Goal: Information Seeking & Learning: Learn about a topic

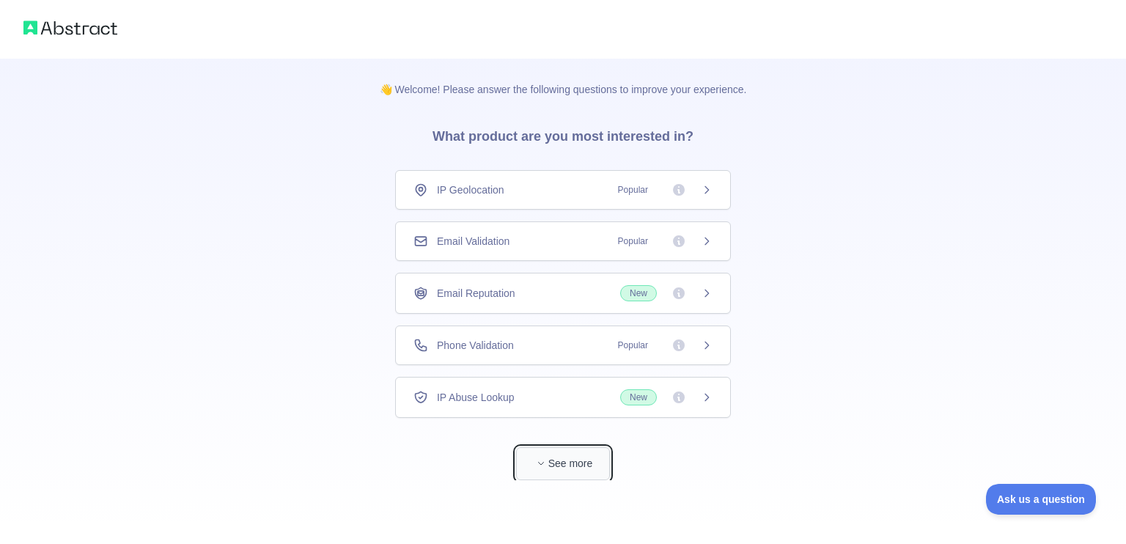
click at [557, 466] on button "See more" at bounding box center [563, 463] width 94 height 33
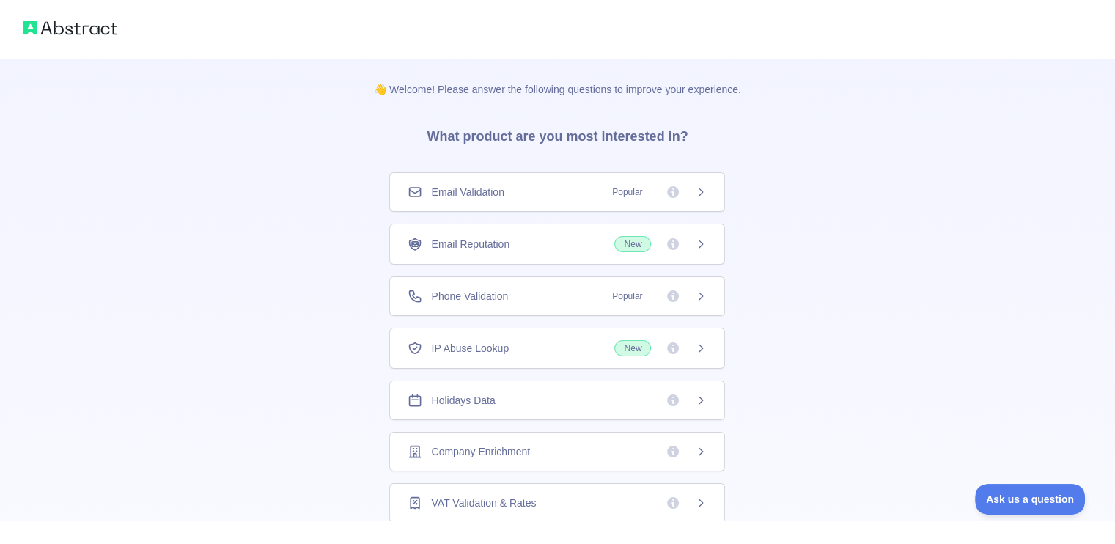
scroll to position [52, 0]
click at [669, 342] on icon at bounding box center [673, 345] width 12 height 12
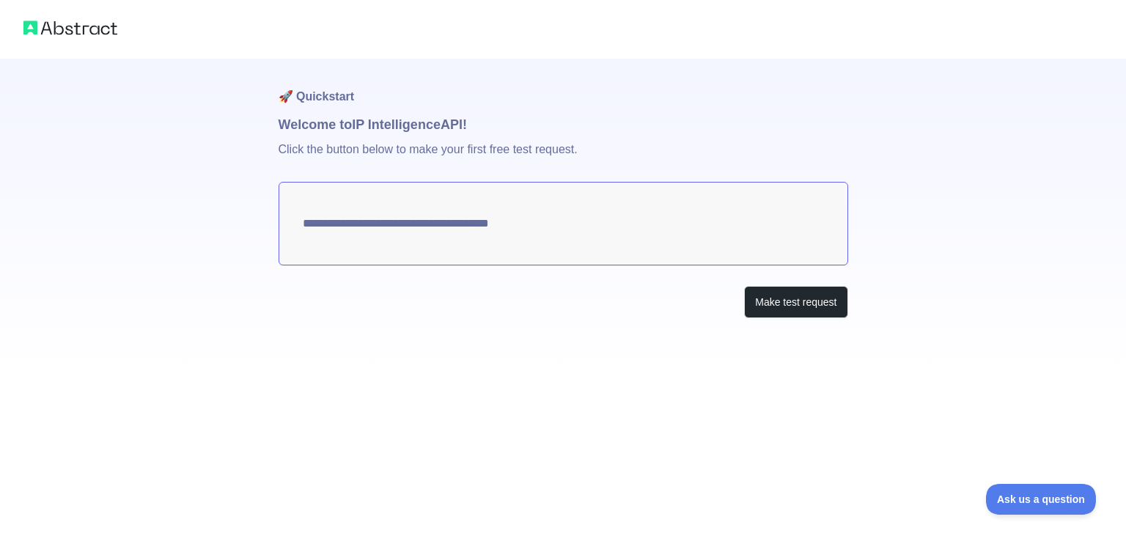
type textarea "**********"
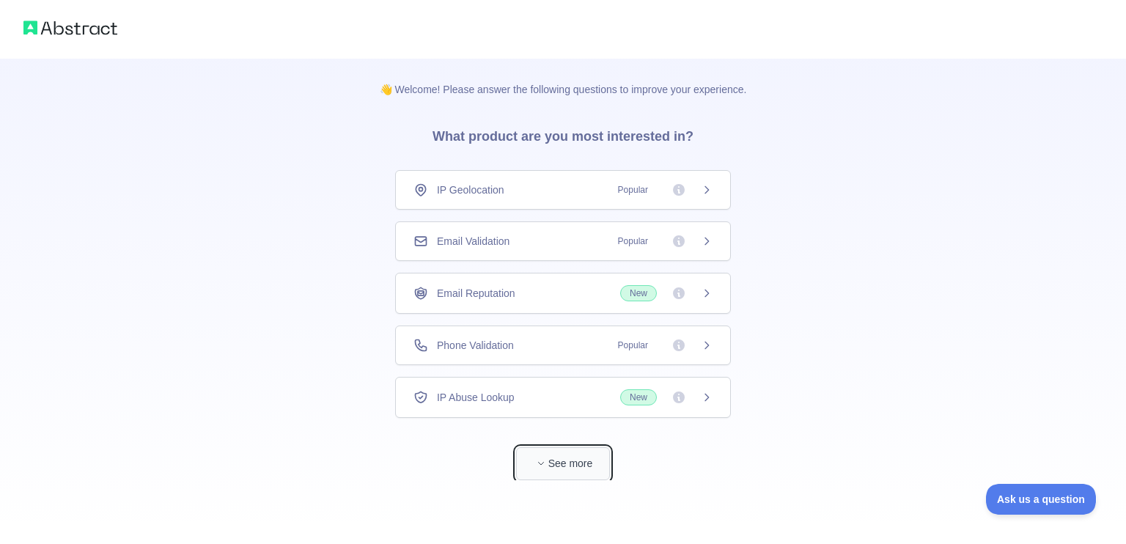
click at [557, 477] on button "See more" at bounding box center [563, 463] width 94 height 33
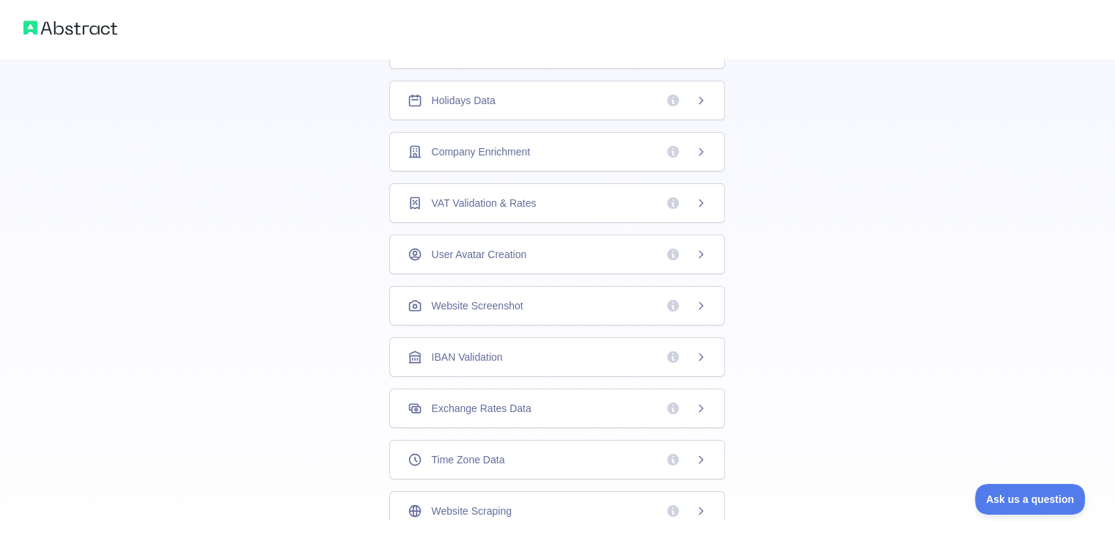
scroll to position [388, 0]
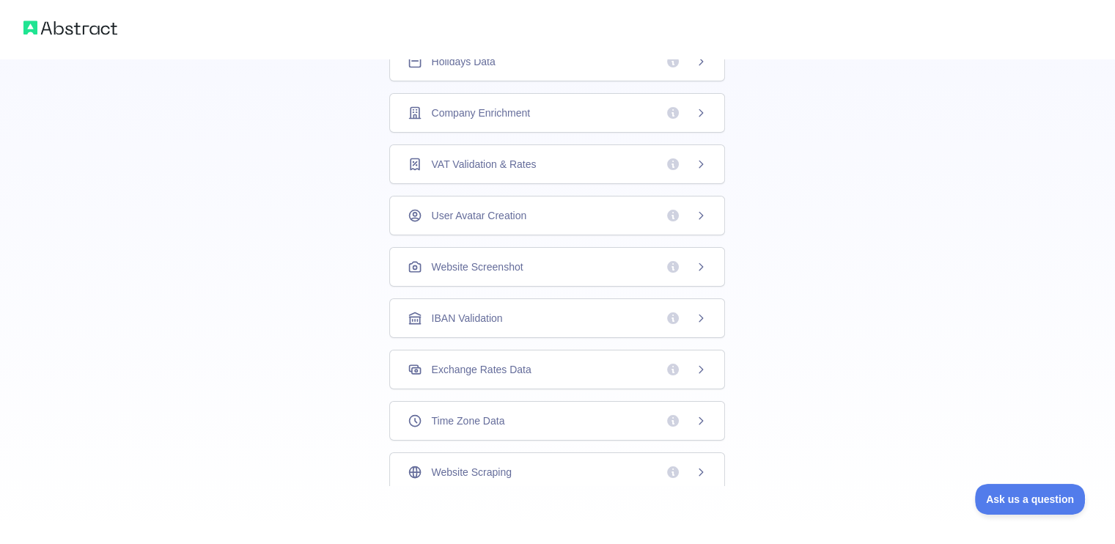
click at [592, 269] on div "Website Screenshot" at bounding box center [557, 267] width 299 height 15
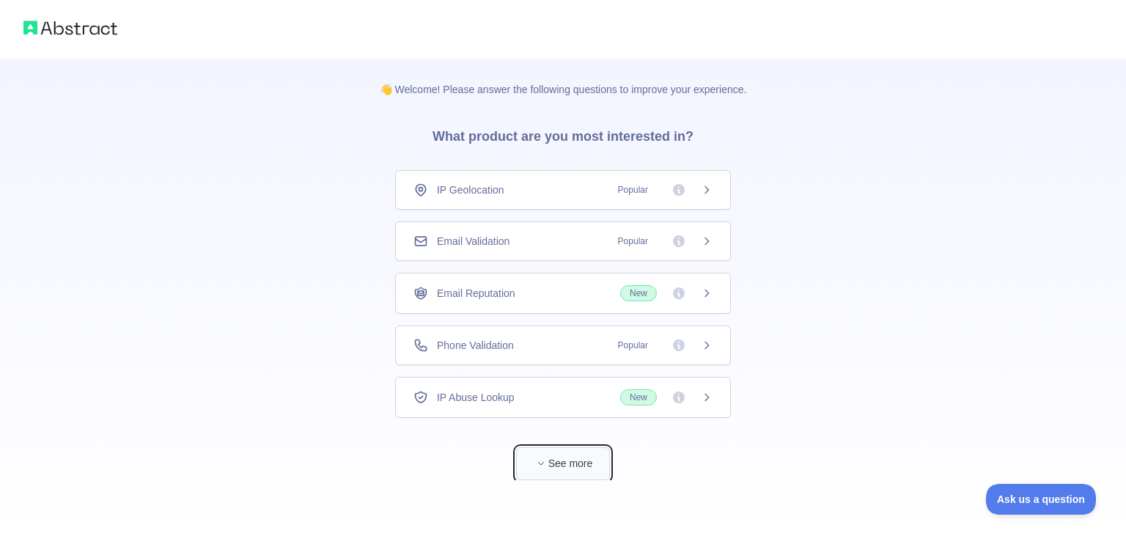
click at [533, 457] on button "See more" at bounding box center [563, 463] width 94 height 33
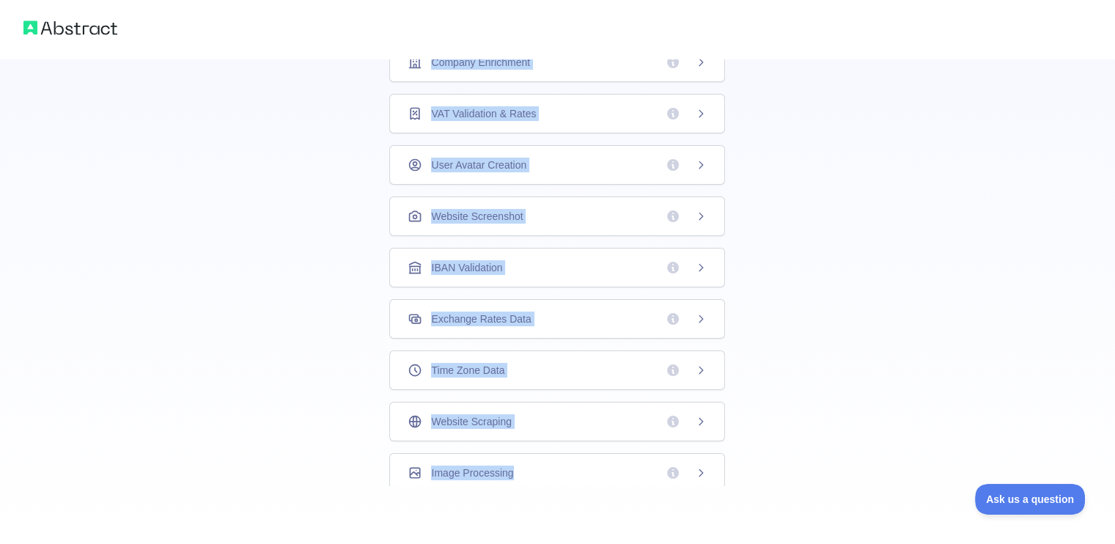
scroll to position [52, 0]
drag, startPoint x: 371, startPoint y: 138, endPoint x: 636, endPoint y: 455, distance: 413.3
click at [636, 455] on div "👋 Welcome! Please answer the following questions to improve your experience. Wh…" at bounding box center [557, 78] width 414 height 815
click at [838, 226] on div "👋 Welcome! Please answer the following questions to improve your experience. Wh…" at bounding box center [557, 78] width 1115 height 933
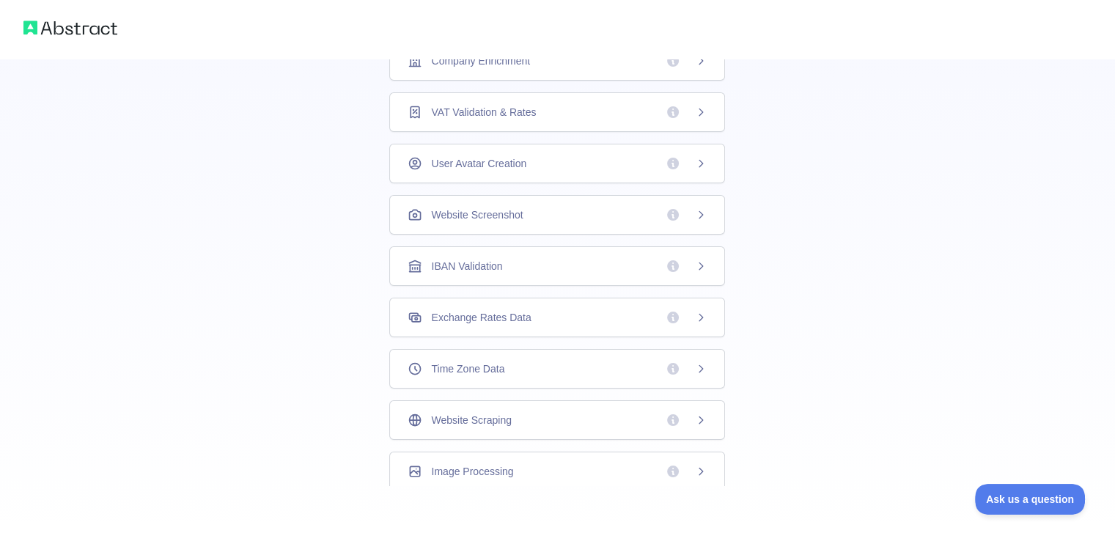
click at [554, 425] on div "Website Scraping" at bounding box center [557, 420] width 336 height 40
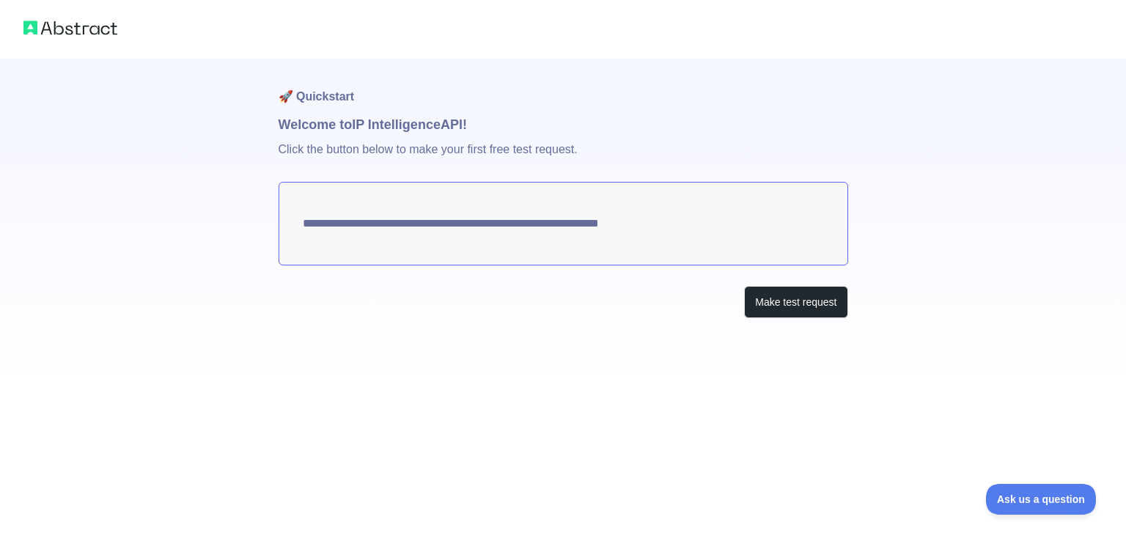
click at [849, 318] on div "**********" at bounding box center [563, 188] width 1126 height 377
click at [828, 301] on button "Make test request" at bounding box center [795, 302] width 103 height 33
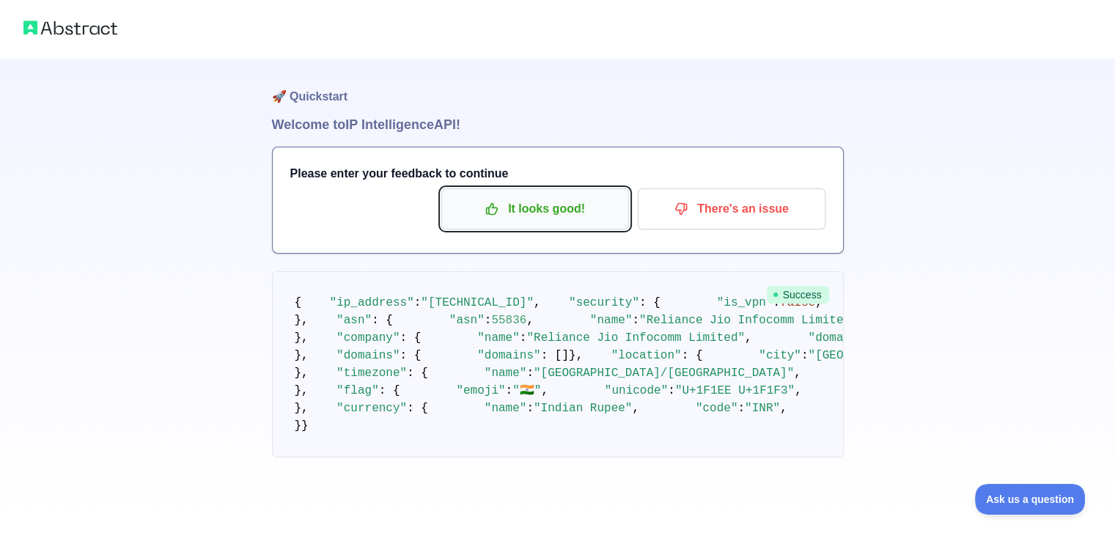
click at [569, 224] on button "It looks good!" at bounding box center [535, 208] width 188 height 41
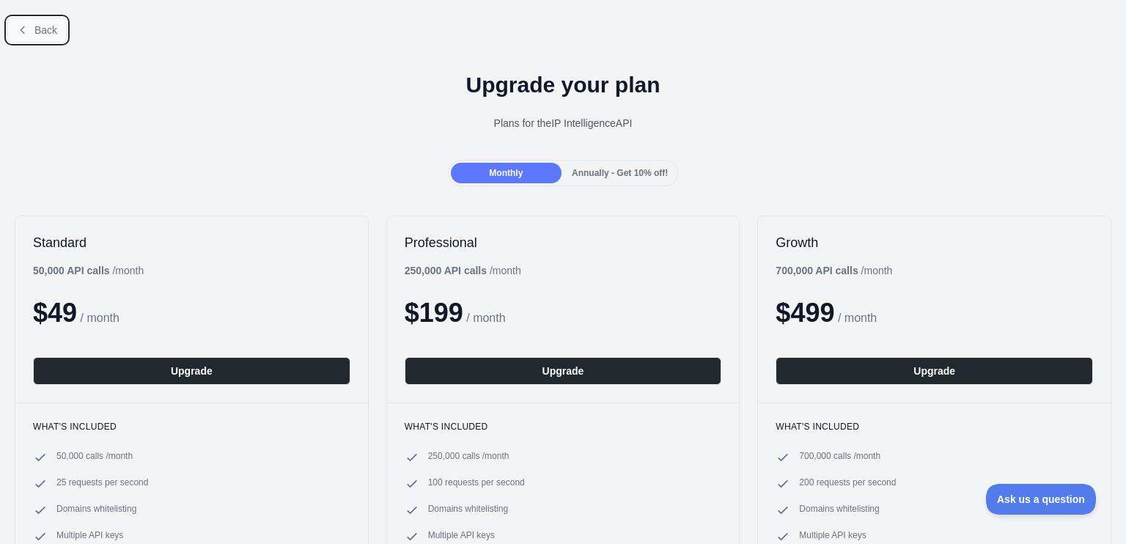
click at [40, 20] on button "Back" at bounding box center [36, 30] width 59 height 25
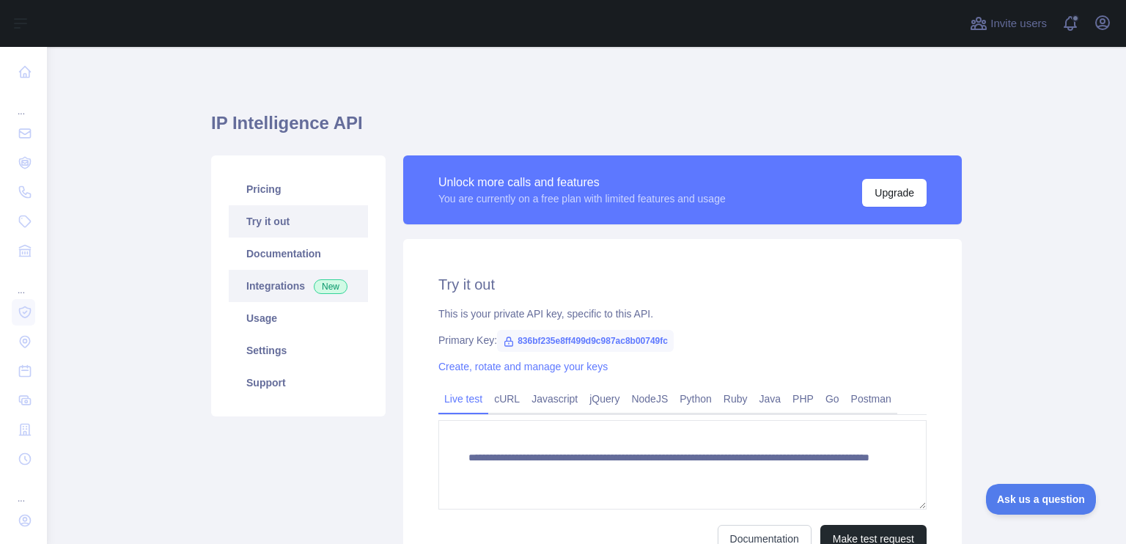
click at [276, 281] on link "Integrations New" at bounding box center [298, 286] width 139 height 32
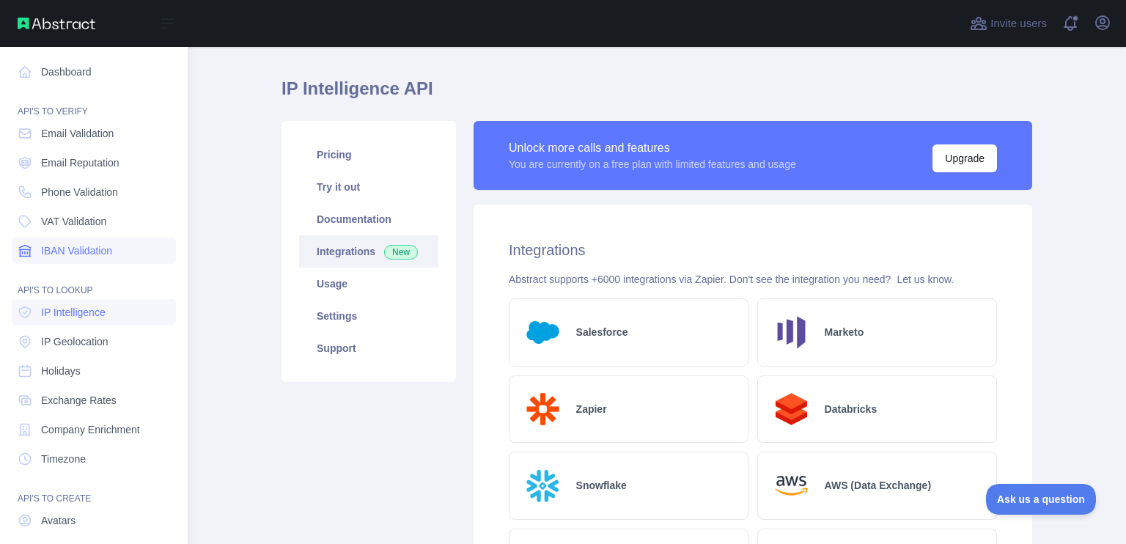
click at [37, 250] on link "IBAN Validation" at bounding box center [94, 251] width 164 height 26
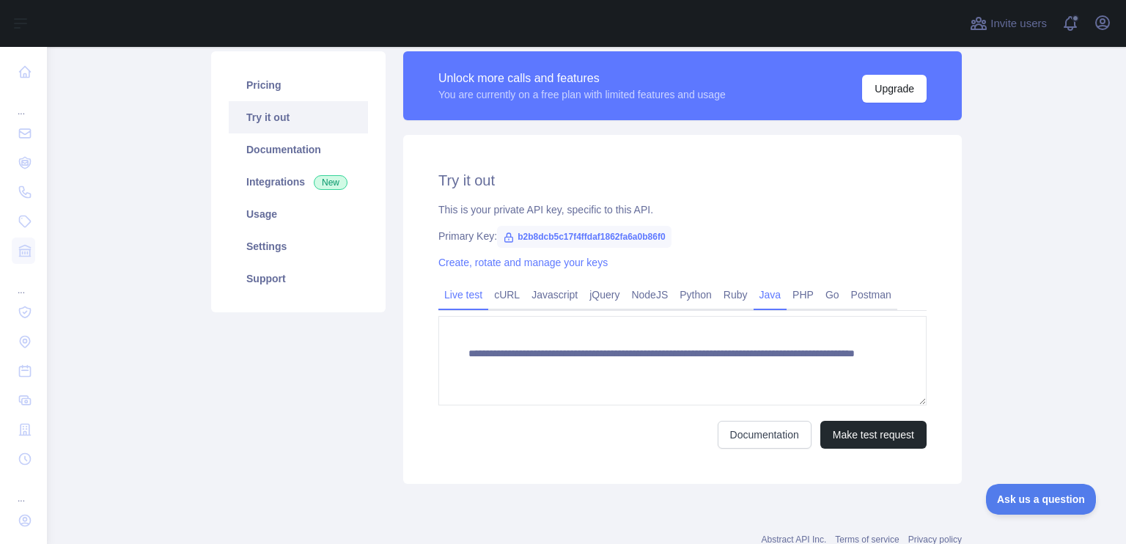
scroll to position [151, 0]
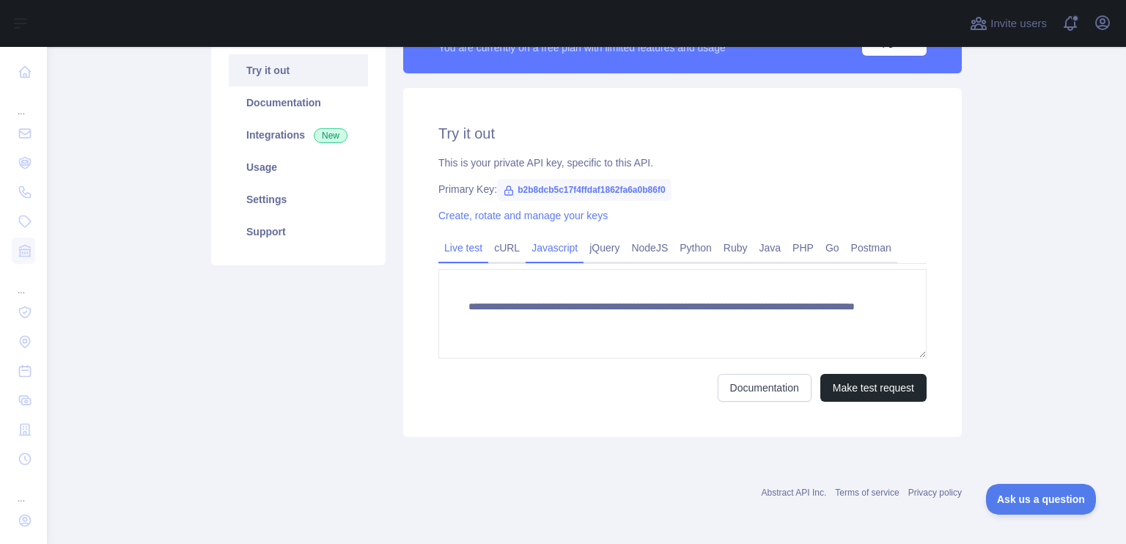
drag, startPoint x: 502, startPoint y: 249, endPoint x: 524, endPoint y: 249, distance: 22.0
click at [501, 249] on link "cURL" at bounding box center [506, 247] width 37 height 23
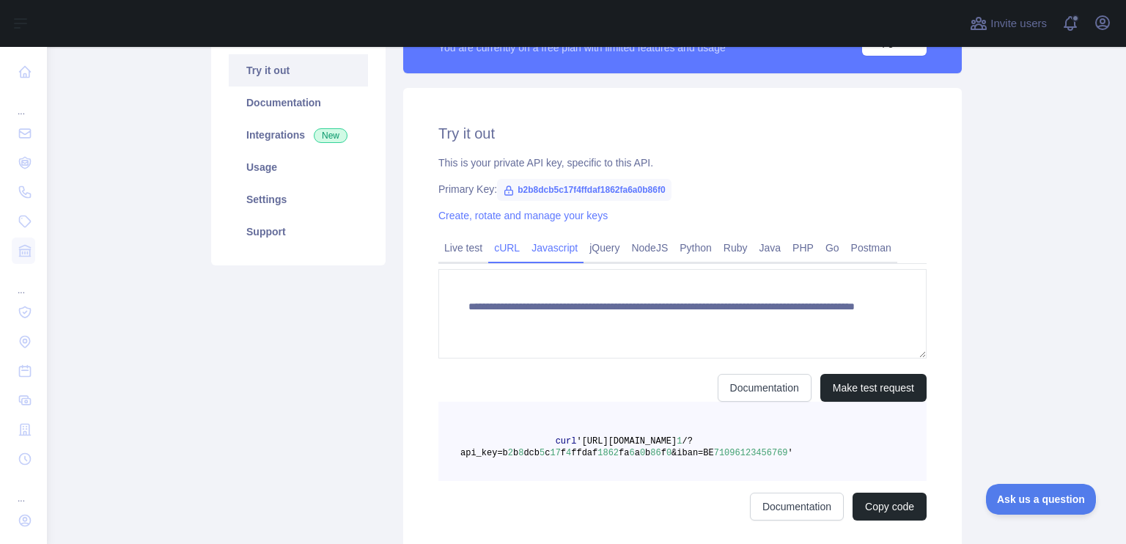
scroll to position [138, 0]
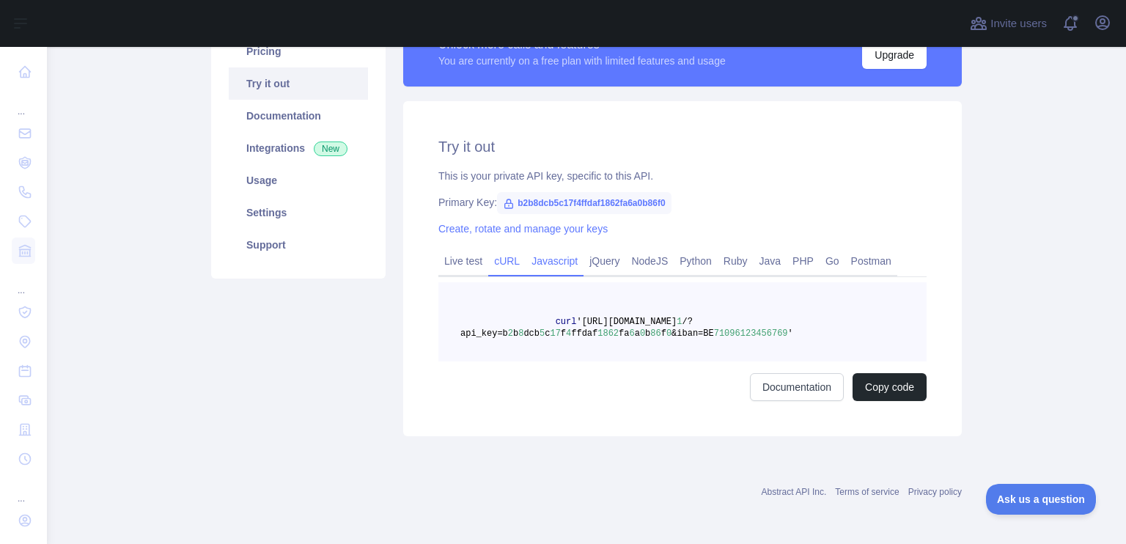
click at [548, 254] on link "Javascript" at bounding box center [555, 260] width 58 height 23
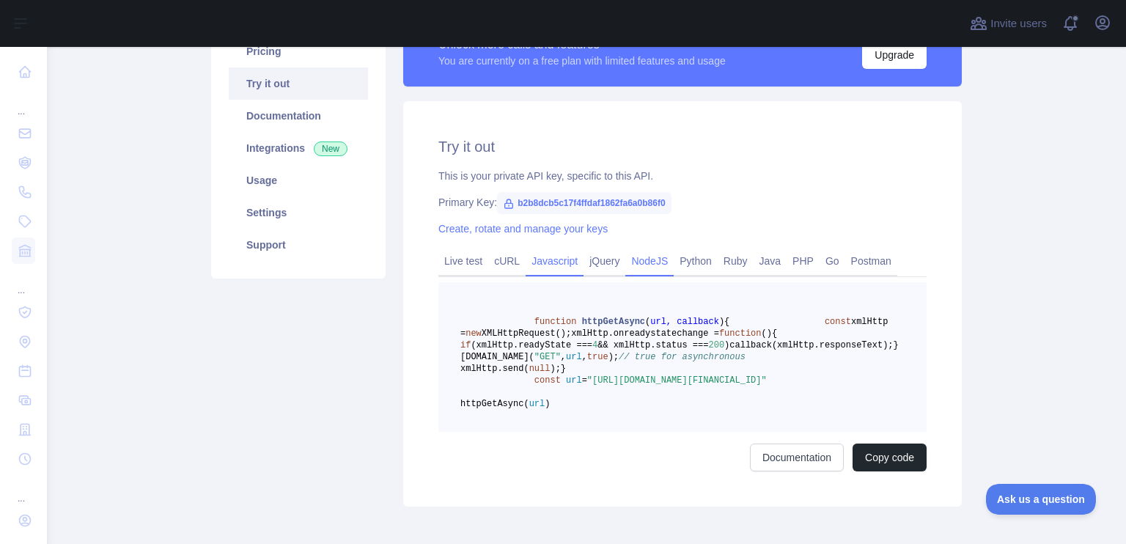
click at [625, 270] on link "NodeJS" at bounding box center [649, 260] width 48 height 23
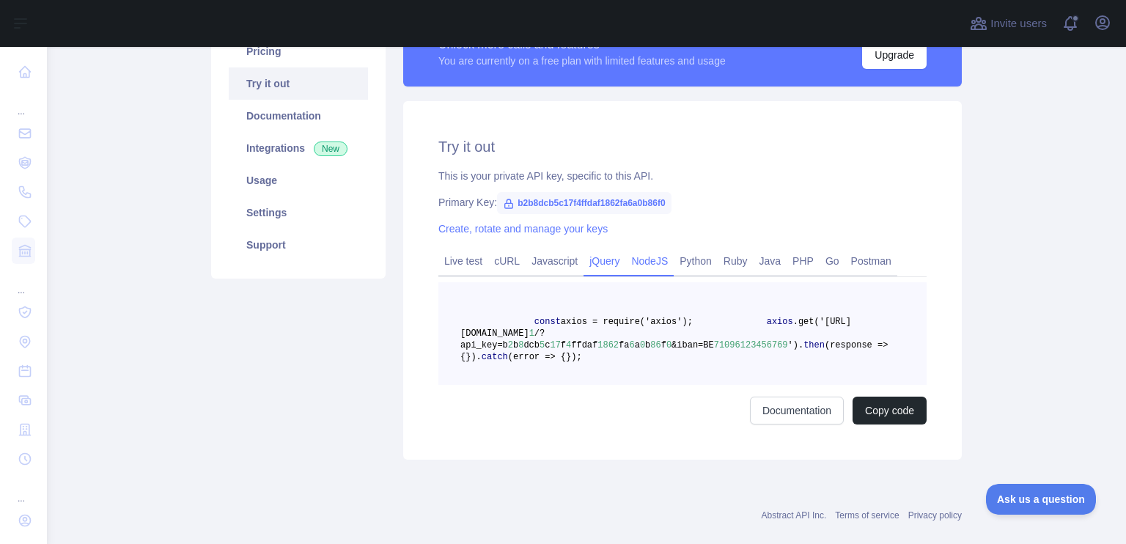
click at [613, 268] on link "jQuery" at bounding box center [605, 260] width 42 height 23
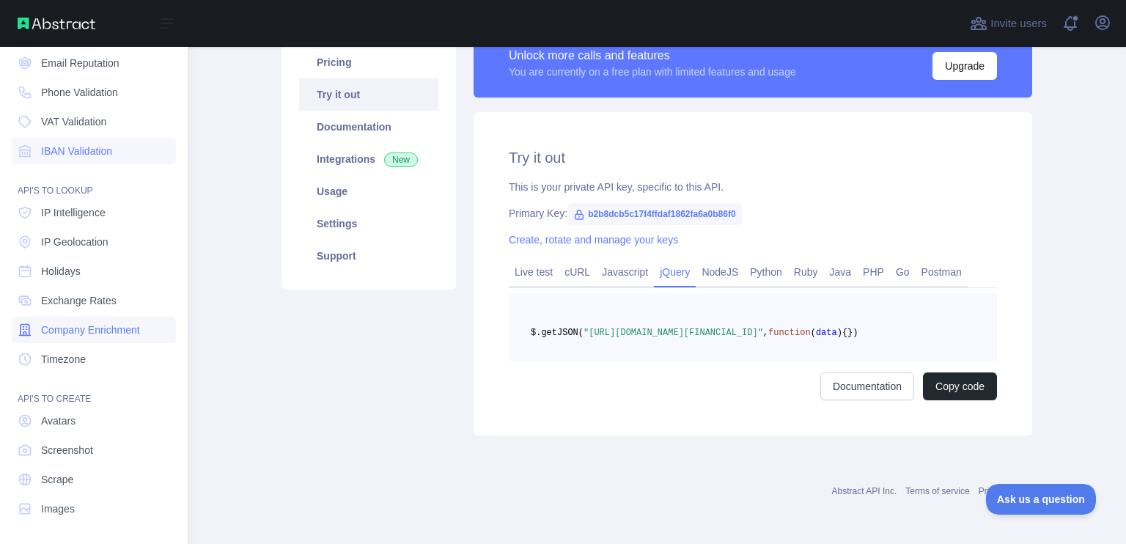
scroll to position [100, 0]
click at [70, 481] on span "Scrape" at bounding box center [57, 478] width 32 height 15
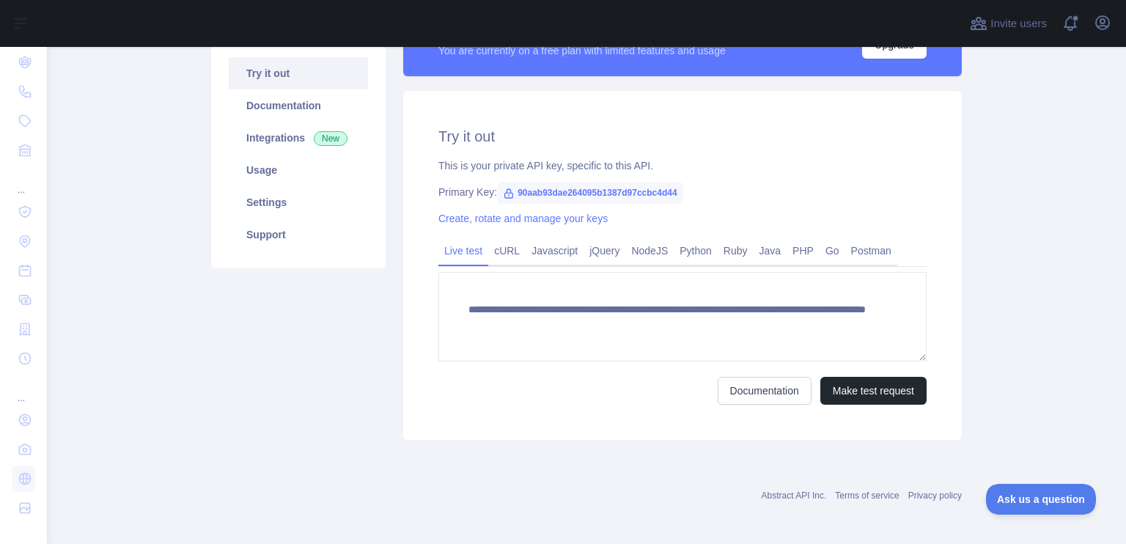
scroll to position [151, 0]
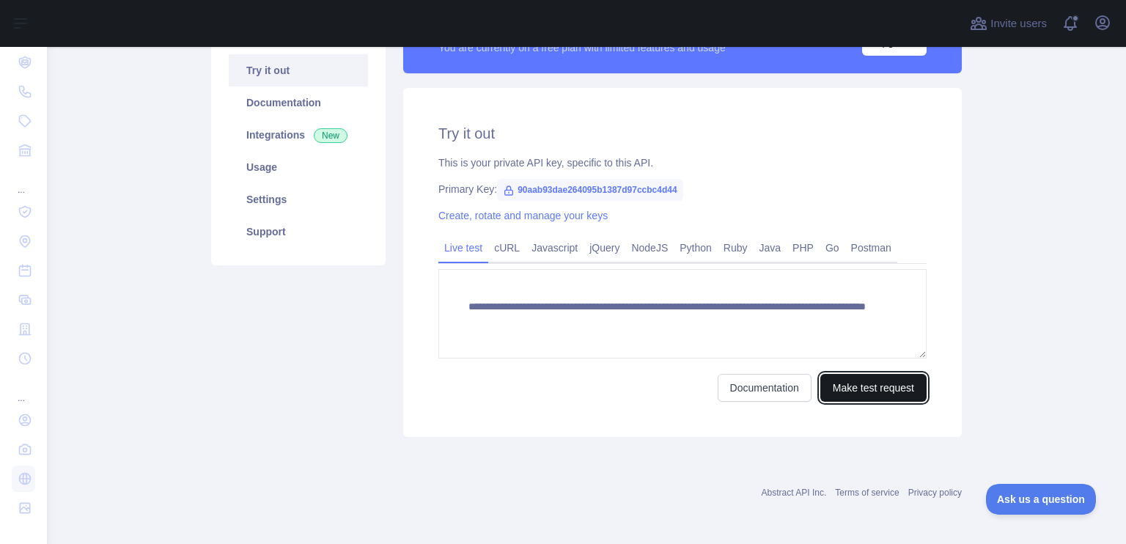
click at [880, 393] on button "Make test request" at bounding box center [873, 388] width 106 height 28
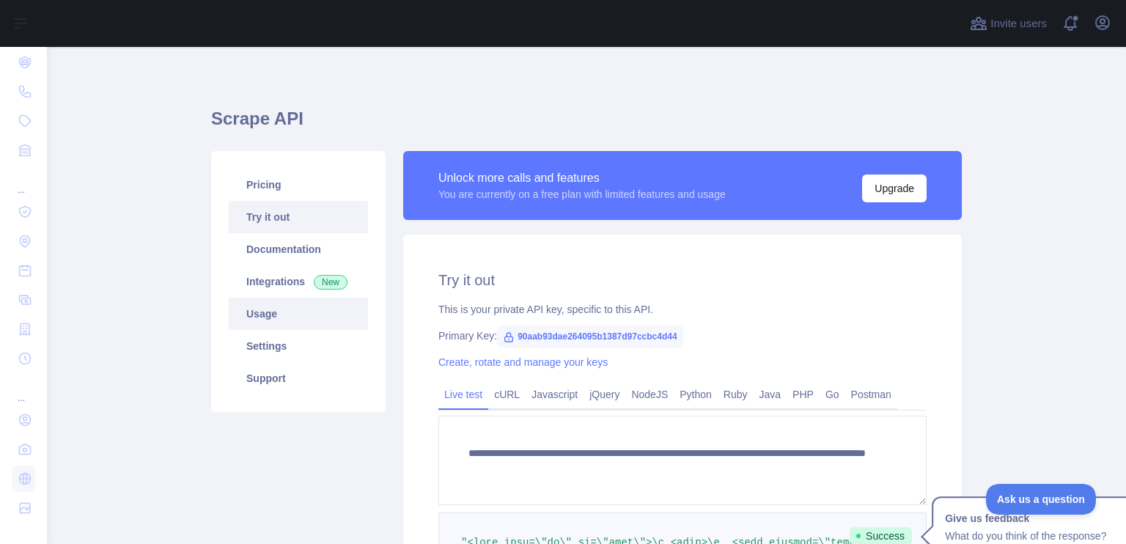
scroll to position [0, 0]
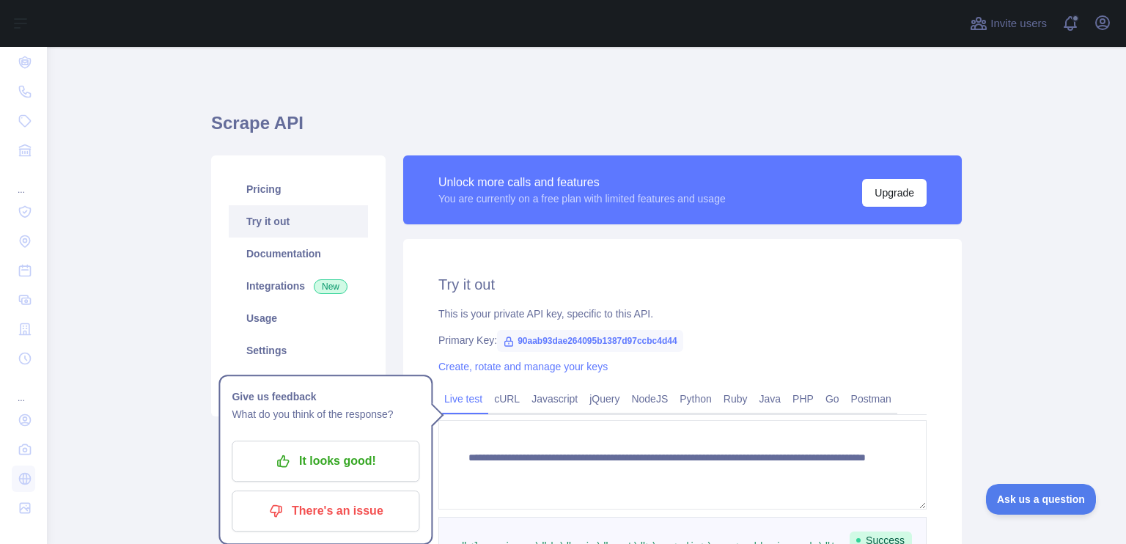
click at [440, 405] on link "Live test" at bounding box center [463, 398] width 50 height 23
